Goal: Information Seeking & Learning: Find specific fact

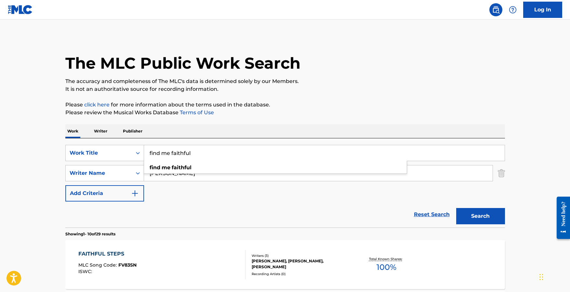
click at [408, 92] on p "It is not an authoritative source for recording information." at bounding box center [285, 89] width 440 height 8
click at [486, 218] on button "Search" at bounding box center [480, 216] width 49 height 16
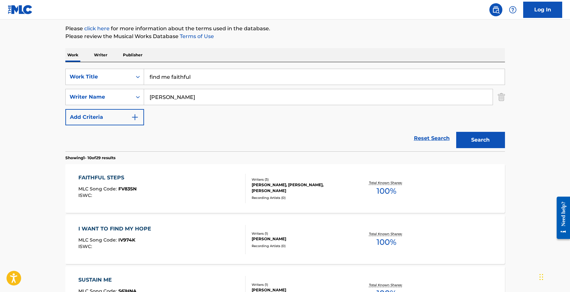
scroll to position [70, 0]
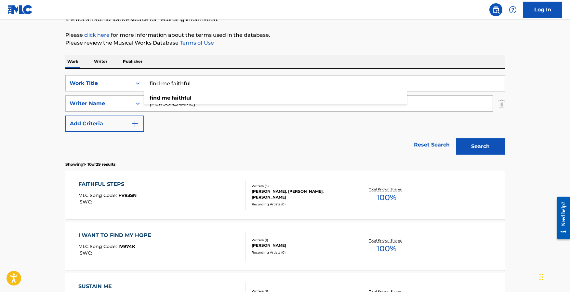
drag, startPoint x: 167, startPoint y: 81, endPoint x: 103, endPoint y: 74, distance: 64.1
click at [103, 74] on div "SearchWithCriteriae330b415-6aab-434b-adf2-c0d15d41046d Work Title find me faith…" at bounding box center [285, 113] width 440 height 89
drag, startPoint x: 25, startPoint y: 108, endPoint x: 490, endPoint y: 145, distance: 466.6
click at [492, 144] on button "Search" at bounding box center [480, 146] width 49 height 16
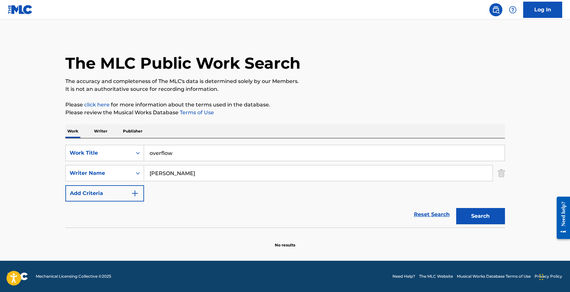
scroll to position [0, 0]
drag, startPoint x: 162, startPoint y: 150, endPoint x: 65, endPoint y: 137, distance: 98.1
click at [65, 137] on div "Work Writer Publisher SearchWithCriteriae330b415-6aab-434b-adf2-c0d15d41046d Wo…" at bounding box center [285, 186] width 440 height 124
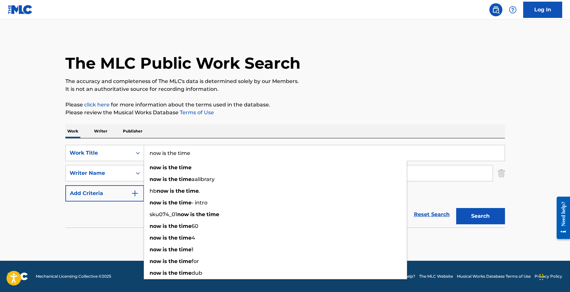
click at [456, 208] on button "Search" at bounding box center [480, 216] width 49 height 16
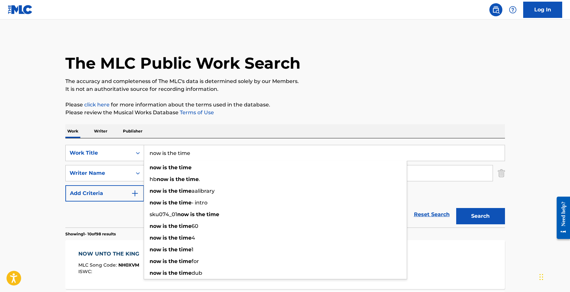
click at [209, 152] on input "now is the time" at bounding box center [324, 153] width 361 height 16
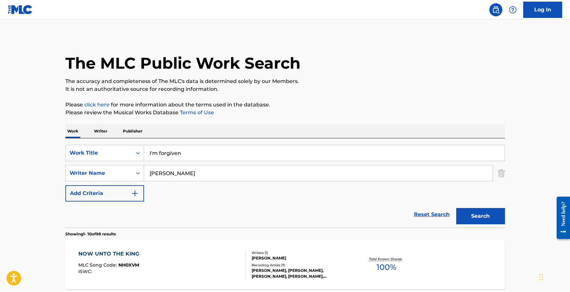
click at [481, 218] on button "Search" at bounding box center [480, 216] width 49 height 16
click at [190, 152] on input "I'm forgiven" at bounding box center [324, 153] width 361 height 16
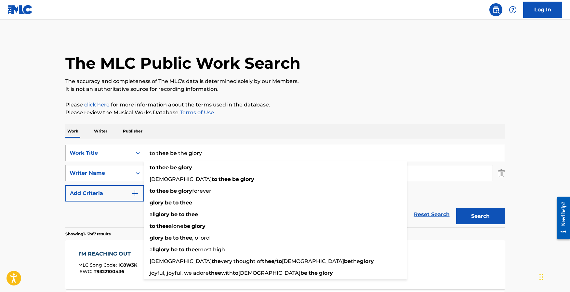
type input "to thee be the glory"
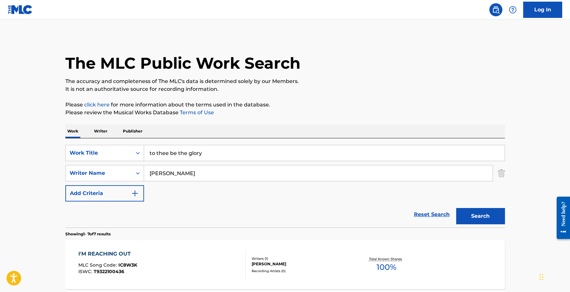
click at [479, 215] on button "Search" at bounding box center [480, 216] width 49 height 16
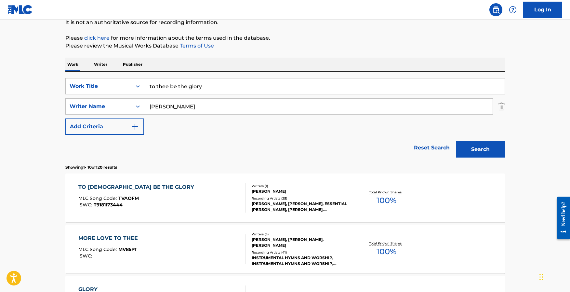
scroll to position [69, 0]
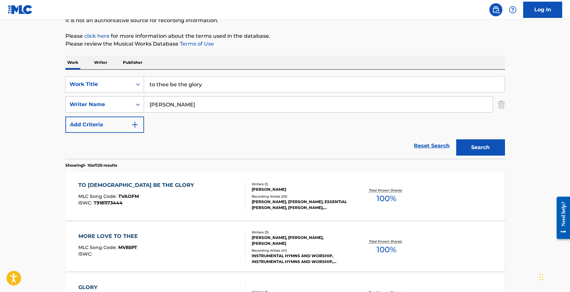
click at [109, 179] on div "TO GOD BE THE GLORY MLC Song Code : TVAOFM ISWC : T9181173444 Writers ( 1 ) TOM…" at bounding box center [285, 195] width 440 height 49
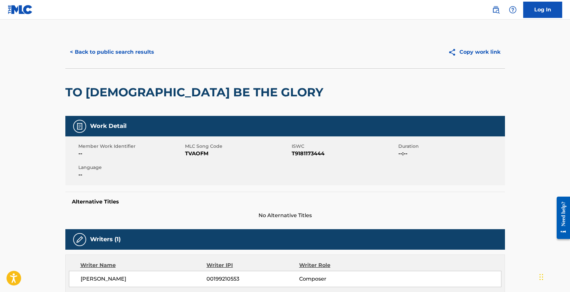
click at [110, 186] on div "Work Detail Member Work Identifier -- MLC Song Code TVAOFM ISWC T9181173444 Dur…" at bounding box center [285, 167] width 440 height 103
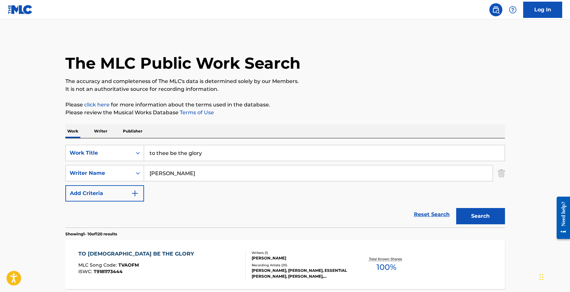
click at [211, 153] on input "to thee be the glory" at bounding box center [324, 153] width 361 height 16
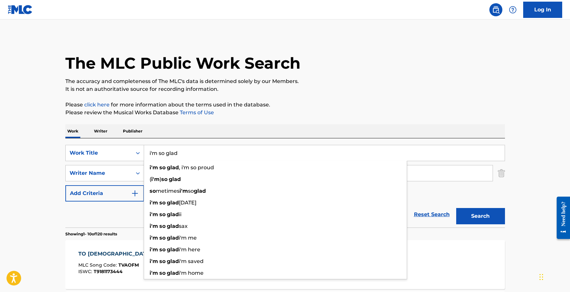
type input "i'm so glad"
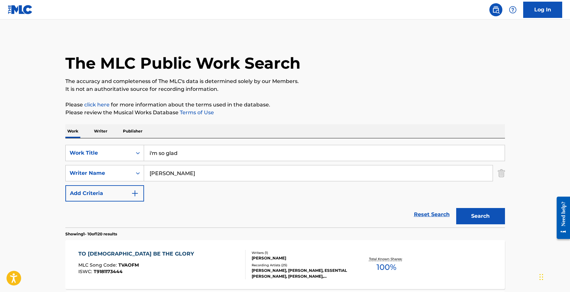
click at [491, 213] on button "Search" at bounding box center [480, 216] width 49 height 16
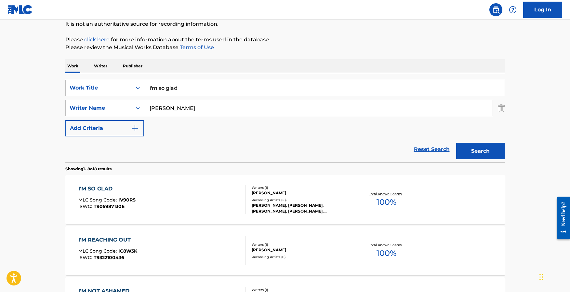
scroll to position [66, 0]
click at [93, 184] on div "I'M SO GLAD" at bounding box center [106, 188] width 57 height 8
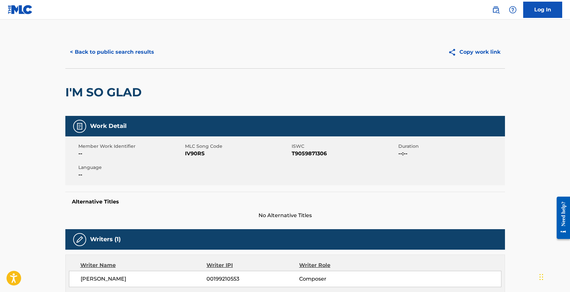
click at [111, 49] on button "< Back to public search results" at bounding box center [111, 52] width 93 height 16
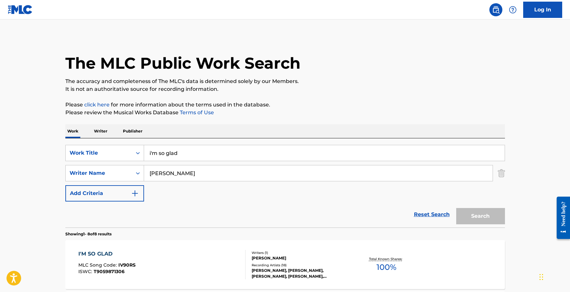
scroll to position [66, 0]
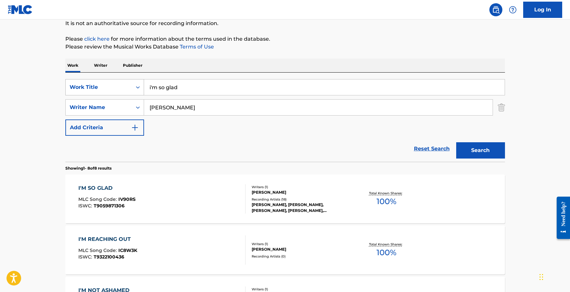
click at [115, 89] on div "Work Title" at bounding box center [99, 87] width 59 height 8
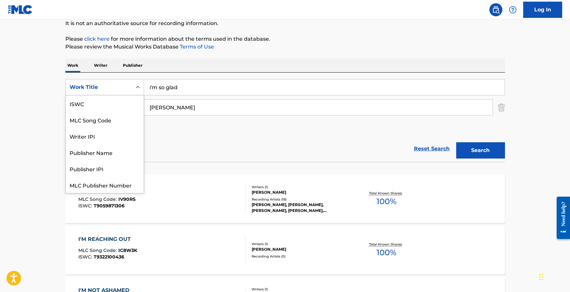
scroll to position [16, 0]
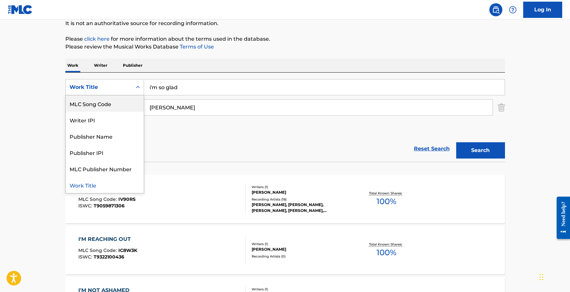
click at [112, 103] on div "MLC Song Code" at bounding box center [105, 103] width 78 height 16
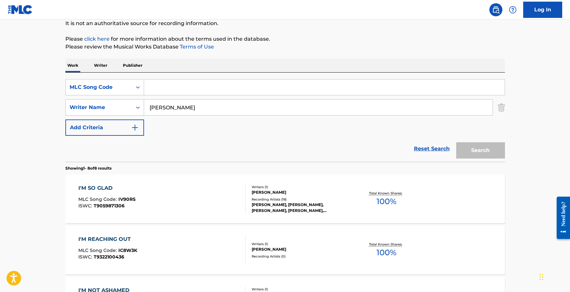
drag, startPoint x: 174, startPoint y: 87, endPoint x: 179, endPoint y: 88, distance: 5.5
click at [174, 87] on input "Search Form" at bounding box center [324, 87] width 361 height 16
paste input "IVAVID"
type input "IVAVID"
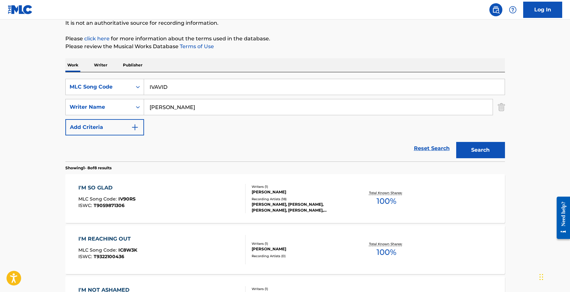
click at [504, 108] on img "Search Form" at bounding box center [501, 107] width 7 height 16
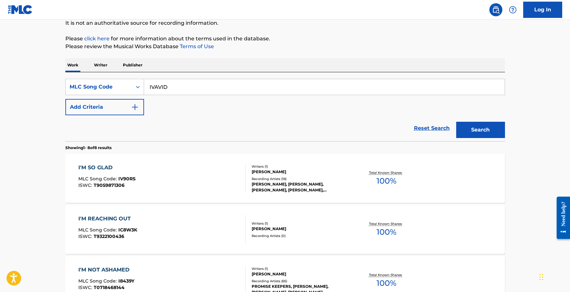
click at [484, 135] on button "Search" at bounding box center [480, 130] width 49 height 16
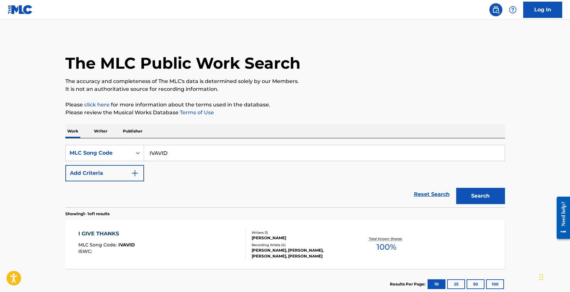
click at [107, 234] on div "I GIVE THANKS" at bounding box center [106, 234] width 57 height 8
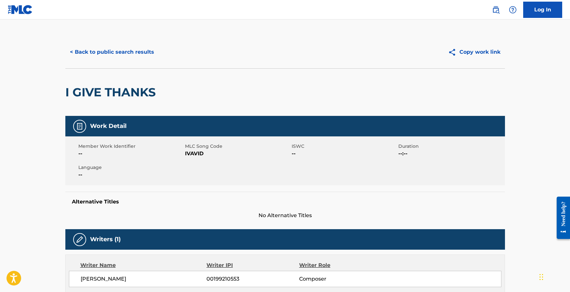
click at [94, 51] on button "< Back to public search results" at bounding box center [111, 52] width 93 height 16
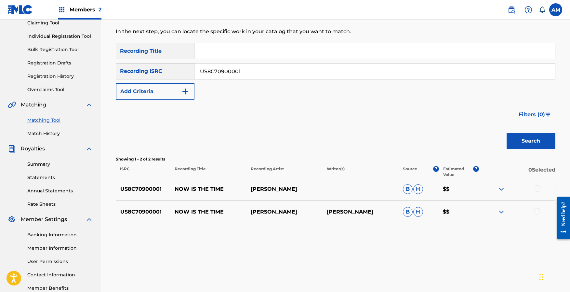
click at [267, 74] on input "US8C70900001" at bounding box center [375, 71] width 361 height 16
click at [507, 133] on button "Search" at bounding box center [531, 141] width 49 height 16
click at [267, 74] on input "US8C70900003" at bounding box center [375, 71] width 361 height 16
click at [507, 133] on button "Search" at bounding box center [531, 141] width 49 height 16
click at [267, 74] on input "US8C70900004" at bounding box center [375, 71] width 361 height 16
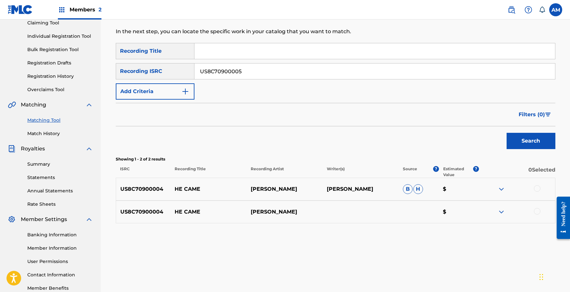
click at [507, 133] on button "Search" at bounding box center [531, 141] width 49 height 16
type input "US8C70900008"
click at [507, 133] on button "Search" at bounding box center [531, 141] width 49 height 16
